Goal: Task Accomplishment & Management: Manage account settings

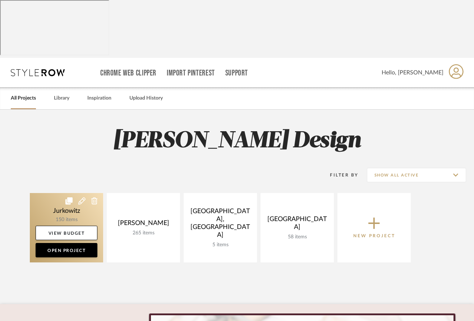
click at [68, 193] on link at bounding box center [66, 227] width 73 height 69
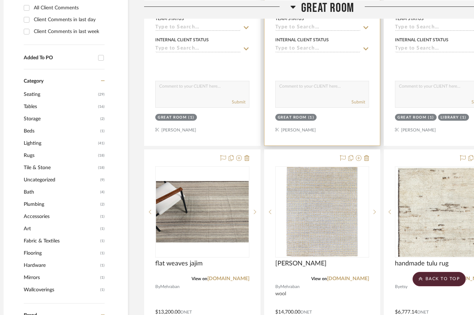
scroll to position [442, 7]
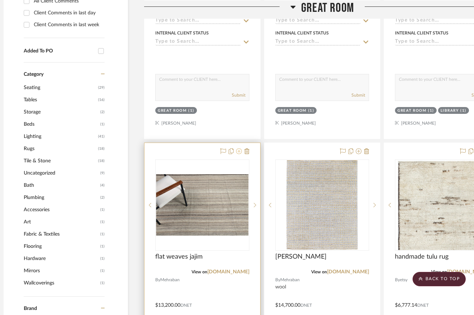
click at [236, 148] on icon at bounding box center [239, 151] width 6 height 6
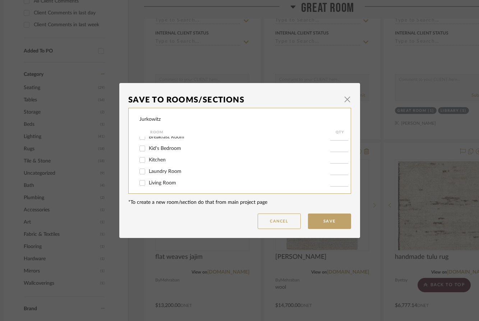
scroll to position [0, 0]
click at [139, 141] on input "Great Room" at bounding box center [141, 141] width 11 height 11
checkbox input "false"
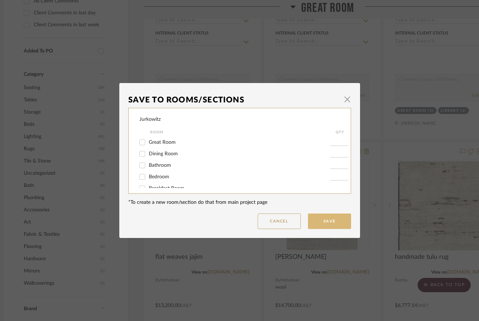
click at [326, 221] on button "Save" at bounding box center [329, 220] width 43 height 15
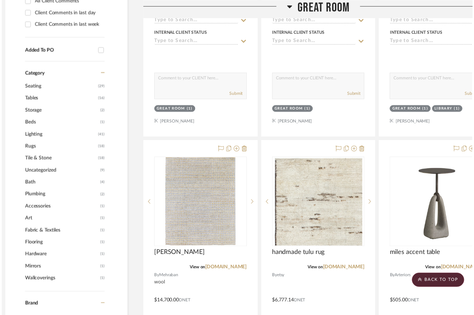
scroll to position [442, 7]
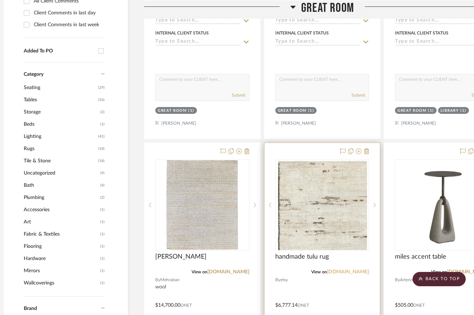
click at [353, 269] on link "[DOMAIN_NAME]" at bounding box center [348, 271] width 42 height 5
click at [366, 148] on icon at bounding box center [366, 151] width 5 height 6
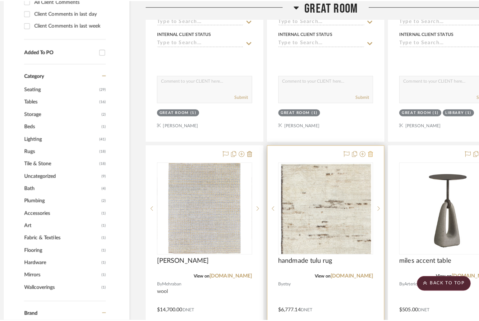
scroll to position [0, 0]
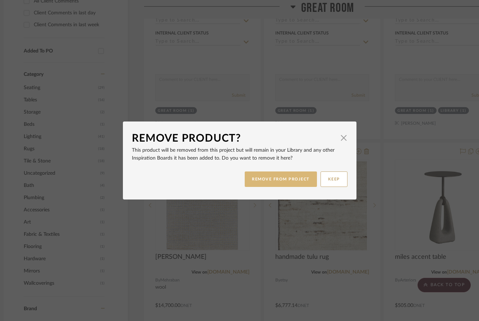
click at [287, 178] on button "REMOVE FROM PROJECT" at bounding box center [281, 178] width 72 height 15
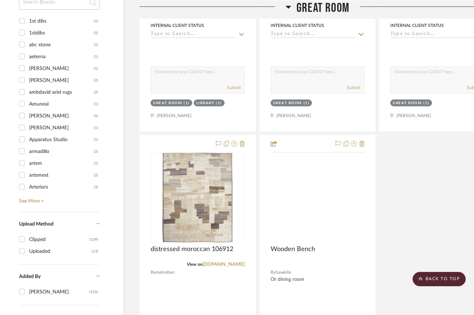
scroll to position [771, 12]
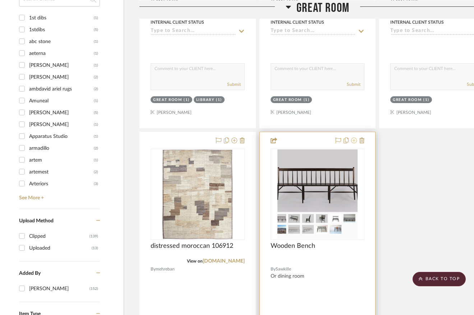
click at [351, 138] on icon at bounding box center [354, 141] width 6 height 6
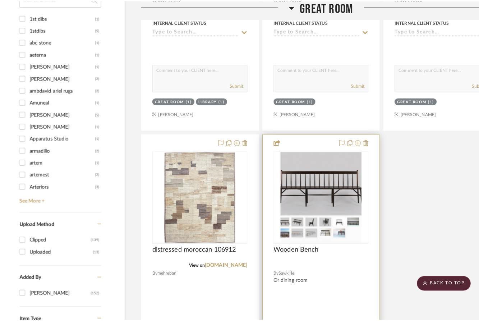
scroll to position [0, 0]
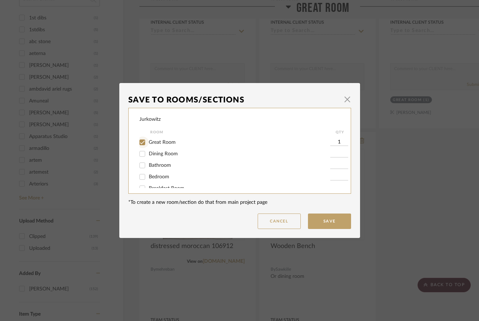
click at [143, 143] on input "Great Room" at bounding box center [141, 141] width 11 height 11
checkbox input "false"
click at [139, 182] on input "Foyer" at bounding box center [141, 180] width 11 height 11
checkbox input "true"
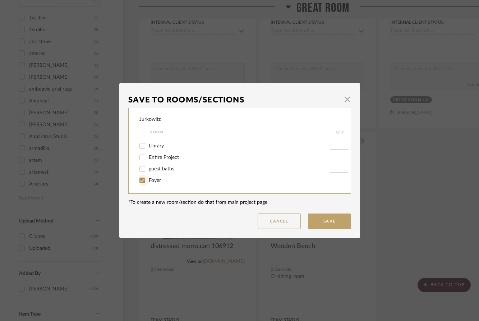
type input "1"
click at [329, 221] on button "Save" at bounding box center [329, 220] width 43 height 15
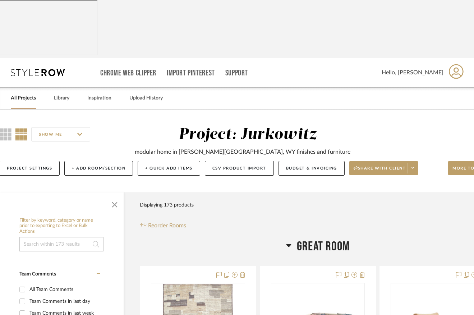
scroll to position [3, 11]
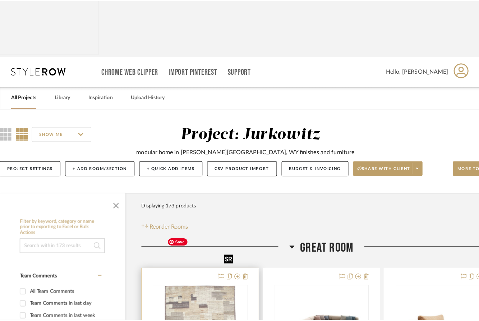
scroll to position [0, 0]
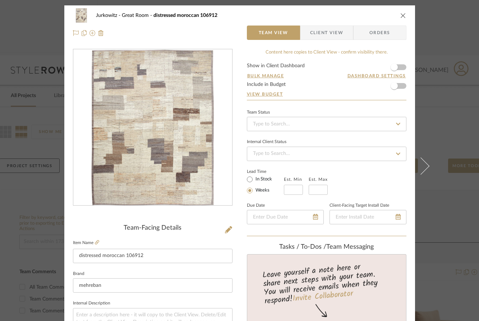
click at [442, 210] on div "Jurkowitz Great Room distressed moroccan 106912 Team View Client View Orders Te…" at bounding box center [239, 160] width 479 height 321
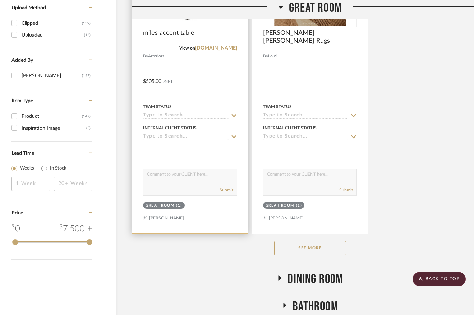
scroll to position [985, 19]
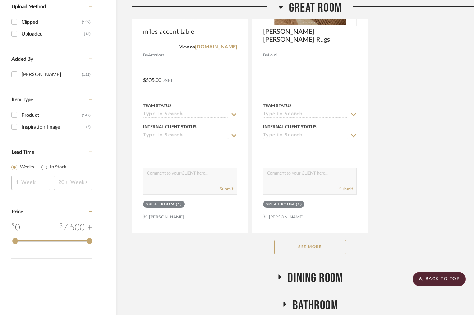
click at [298, 242] on button "See More" at bounding box center [310, 247] width 72 height 14
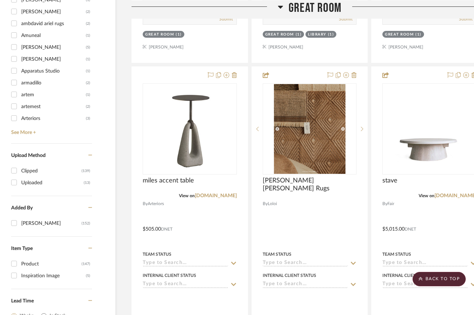
scroll to position [800, 20]
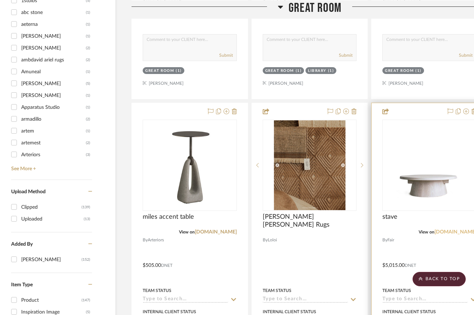
click at [456, 229] on link "[DOMAIN_NAME]" at bounding box center [455, 231] width 42 height 5
